Goal: Task Accomplishment & Management: Complete application form

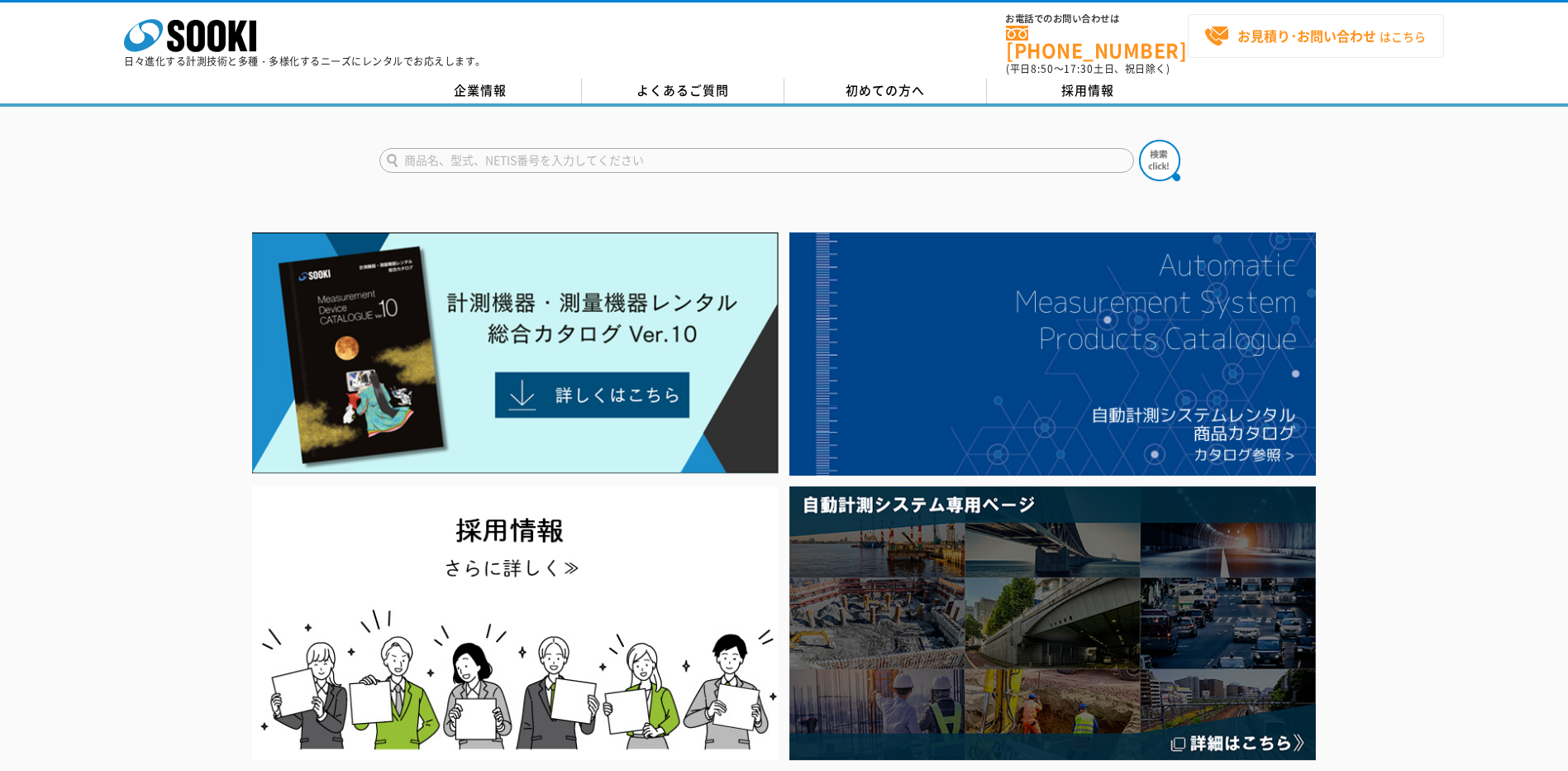
click at [1243, 37] on strong "お見積り･お問い合わせ" at bounding box center [1306, 35] width 139 height 20
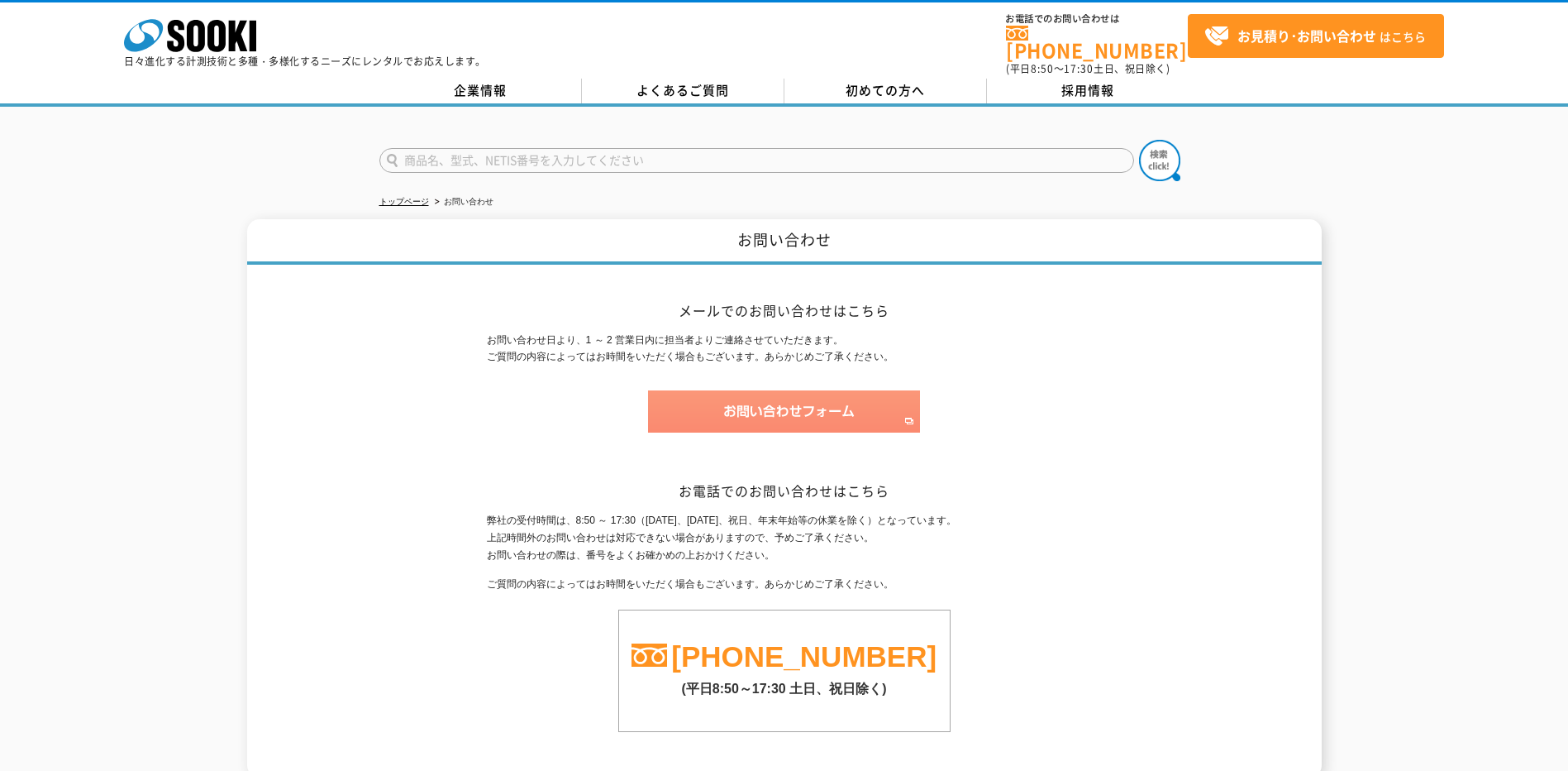
click at [716, 401] on img at bounding box center [784, 412] width 272 height 42
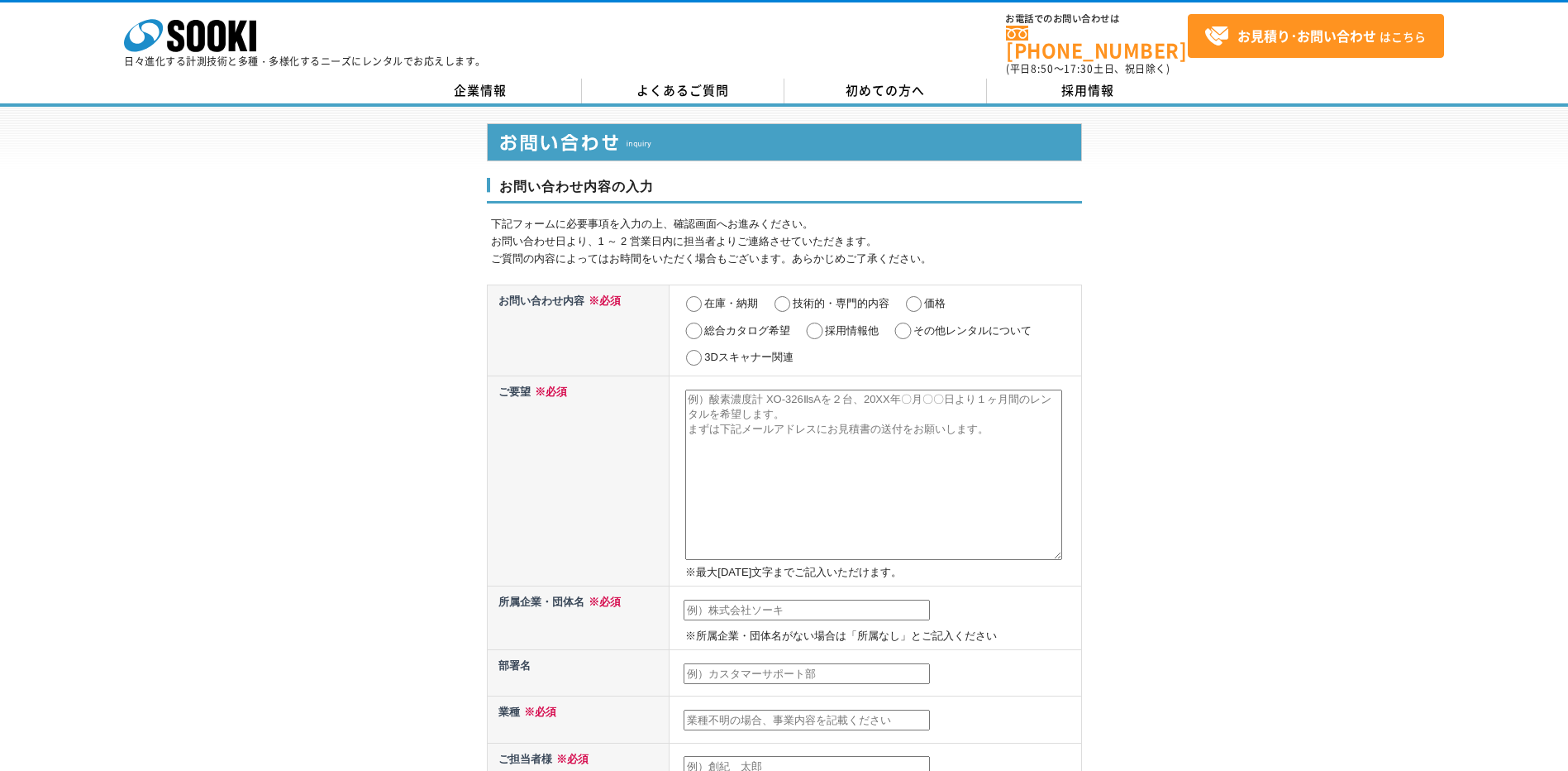
click at [1045, 315] on td "在庫・納期 技術的・専門的内容 価格 総合カタログ希望 採用情報他 その他レンタルについて 3Dスキャナー関連" at bounding box center [875, 329] width 412 height 91
drag, startPoint x: 1040, startPoint y: 318, endPoint x: 918, endPoint y: 322, distance: 122.1
click at [918, 322] on td "在庫・納期 技術的・専門的内容 価格 総合カタログ希望 採用情報他 その他レンタルについて 3Dスキャナー関連" at bounding box center [875, 329] width 412 height 91
drag, startPoint x: 918, startPoint y: 322, endPoint x: 1062, endPoint y: 342, distance: 145.4
click at [1062, 342] on td "在庫・納期 技術的・専門的内容 価格 総合カタログ希望 採用情報他 その他レンタルについて 3Dスキャナー関連" at bounding box center [875, 329] width 412 height 91
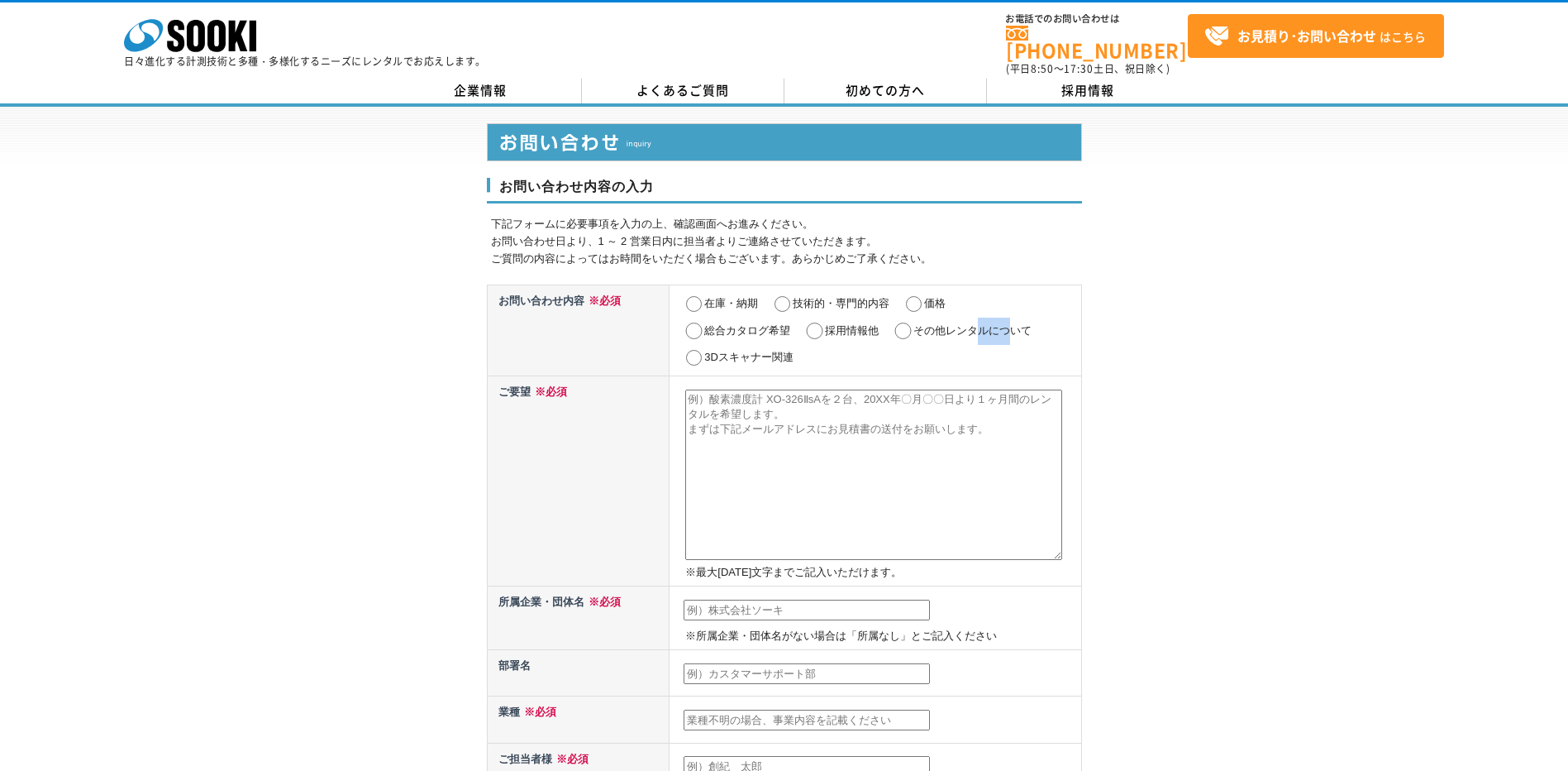
drag, startPoint x: 1006, startPoint y: 322, endPoint x: 963, endPoint y: 323, distance: 43.0
click at [963, 324] on label "その他レンタルについて" at bounding box center [972, 329] width 118 height 12
click at [958, 324] on label "その他レンタルについて" at bounding box center [972, 329] width 118 height 12
click at [913, 324] on input "その他レンタルについて" at bounding box center [903, 330] width 21 height 16
radio input "true"
